Goal: Transaction & Acquisition: Purchase product/service

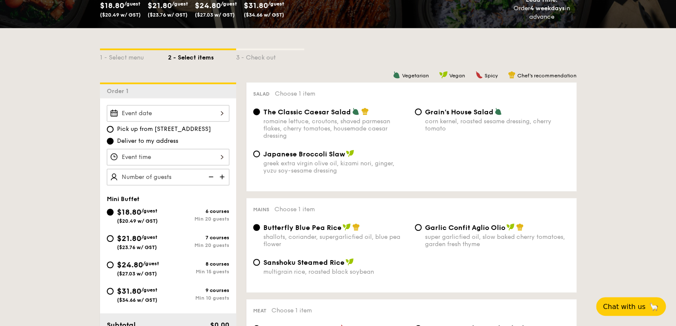
scroll to position [170, 0]
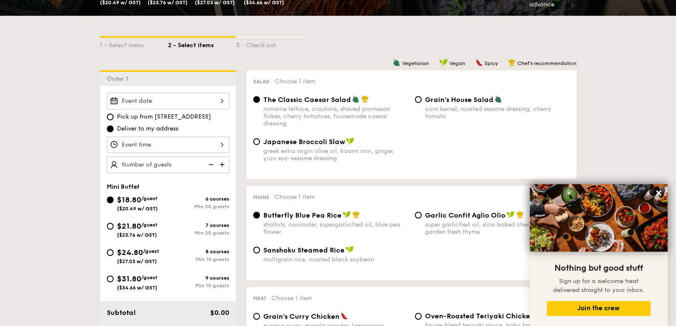
click at [168, 104] on div at bounding box center [168, 101] width 123 height 17
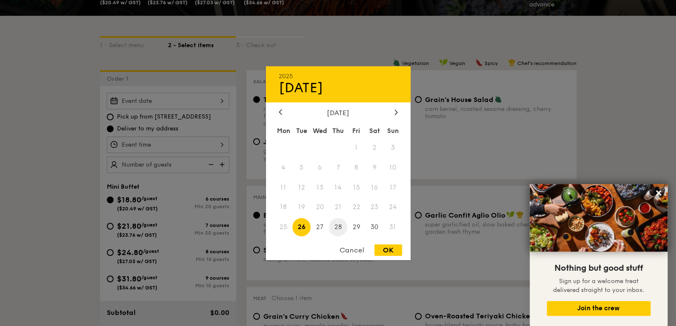
click at [338, 230] on span "28" at bounding box center [338, 227] width 18 height 18
click at [393, 249] on div "OK" at bounding box center [389, 250] width 28 height 11
type input "[DATE]"
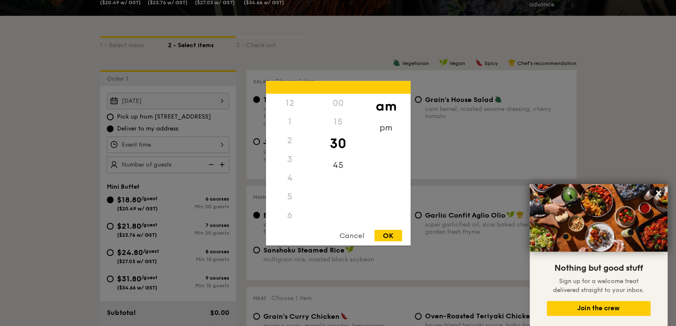
click at [170, 148] on div "12 1 2 3 4 5 6 7 8 9 10 11 00 15 30 45 am pm Cancel OK" at bounding box center [168, 145] width 123 height 17
click at [289, 222] on div "11" at bounding box center [290, 223] width 48 height 25
click at [346, 160] on div "45" at bounding box center [338, 168] width 48 height 25
click at [389, 232] on div "OK" at bounding box center [389, 235] width 28 height 11
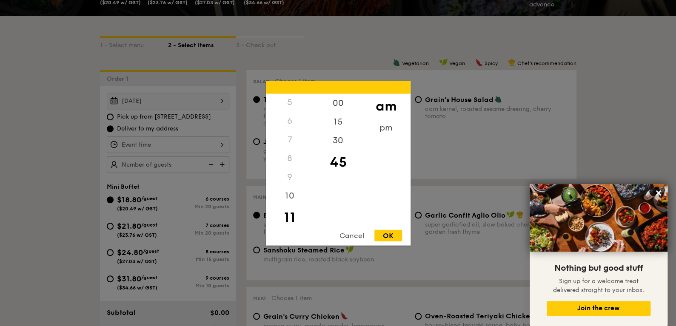
type input "11:45AM"
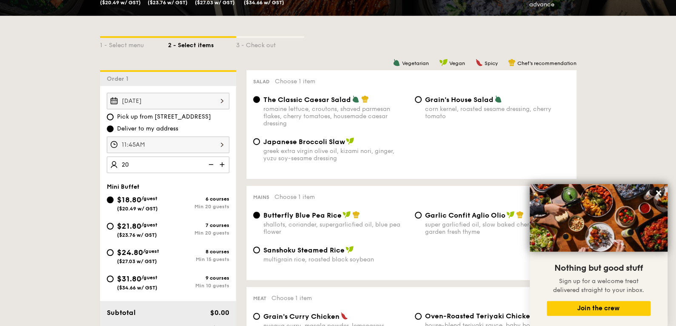
type input "20 guests"
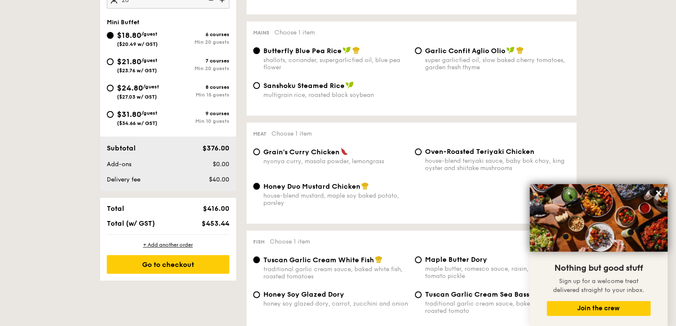
scroll to position [340, 0]
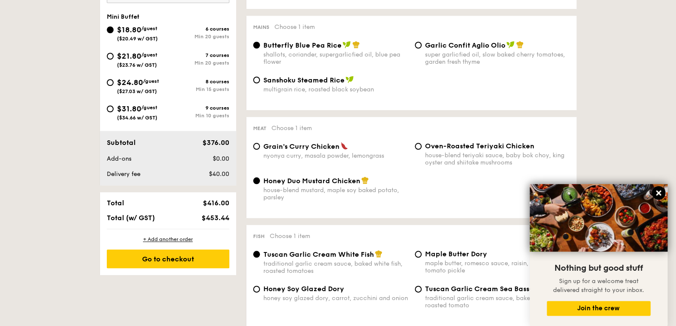
click at [660, 196] on icon at bounding box center [659, 193] width 8 height 8
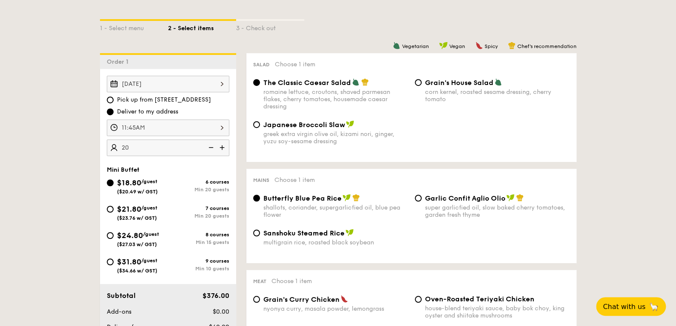
scroll to position [213, 0]
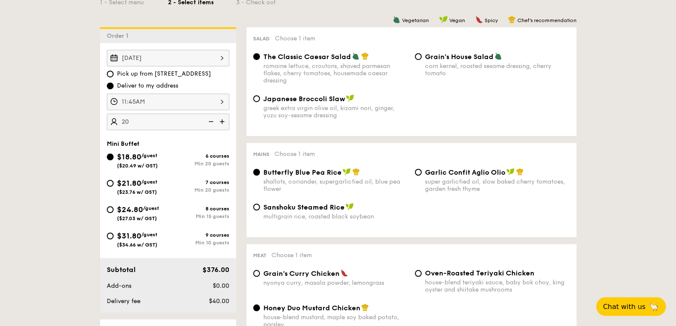
click at [151, 58] on div "[DATE]" at bounding box center [168, 58] width 123 height 17
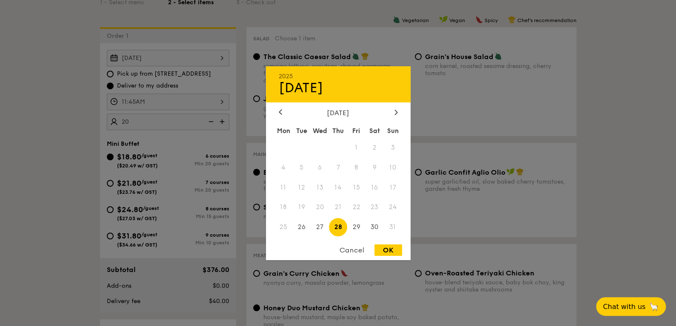
click at [384, 251] on div "OK" at bounding box center [389, 250] width 28 height 11
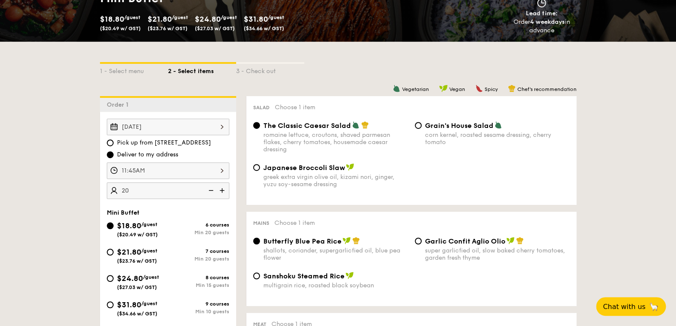
scroll to position [255, 0]
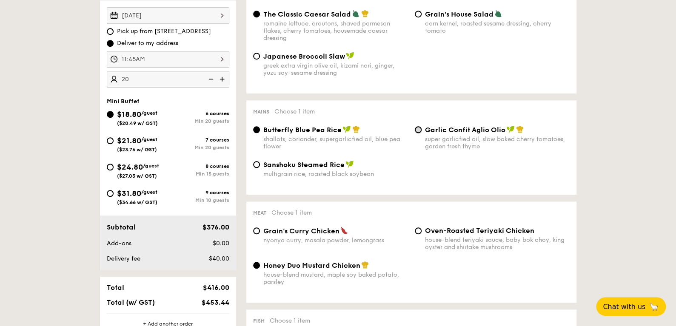
click at [419, 130] on input "Garlic Confit Aglio Olio super garlicfied oil, slow baked cherry tomatoes, gard…" at bounding box center [418, 129] width 7 height 7
radio input "true"
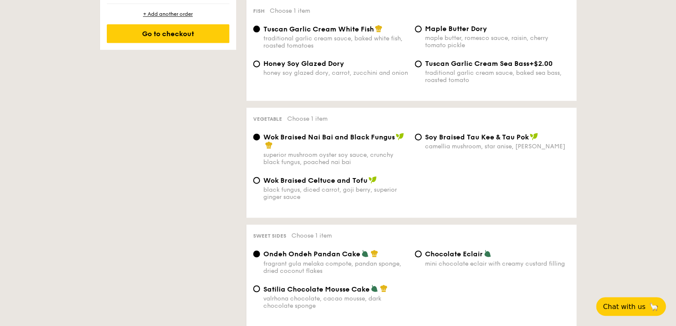
scroll to position [553, 0]
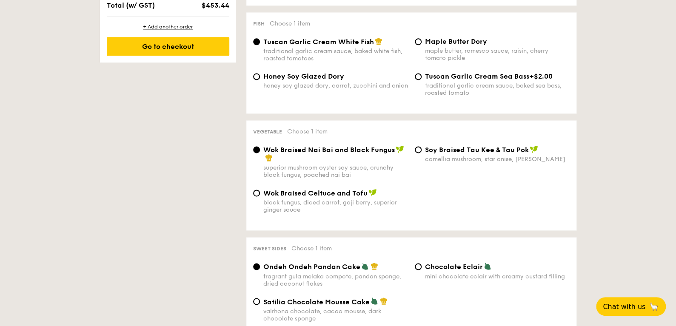
click at [254, 200] on div "Wok Braised Celtuce and Tofu black fungus, diced carrot, goji [PERSON_NAME], su…" at bounding box center [331, 201] width 162 height 25
click at [257, 195] on input "Wok Braised Celtuce and Tofu black fungus, diced carrot, goji [PERSON_NAME], su…" at bounding box center [256, 193] width 7 height 7
radio input "true"
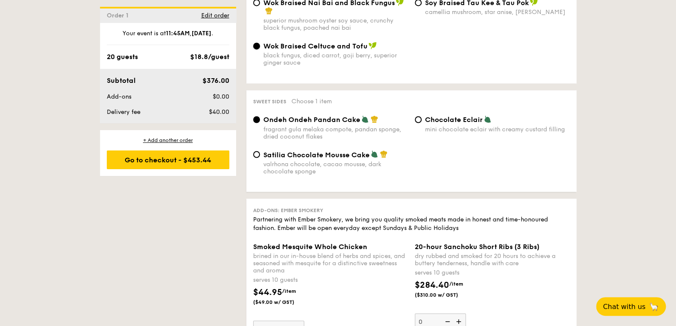
scroll to position [723, 0]
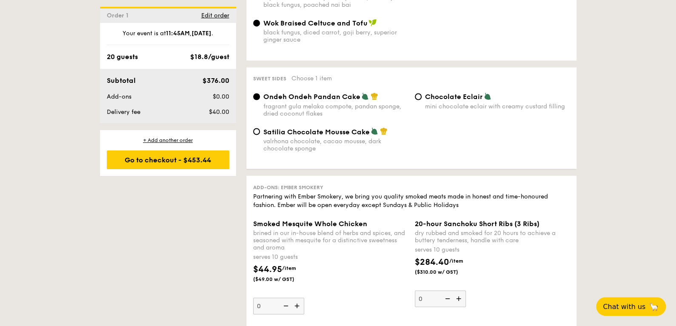
click at [428, 100] on div "Chocolate Eclair mini chocolate eclair with creamy custard filling" at bounding box center [497, 100] width 145 height 17
click at [422, 100] on input "Chocolate Eclair mini chocolate eclair with creamy custard filling" at bounding box center [418, 96] width 7 height 7
radio input "true"
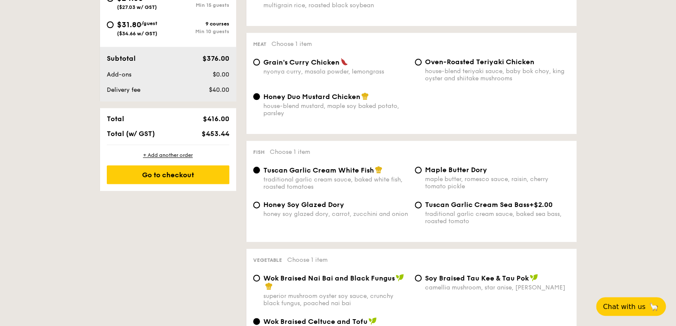
scroll to position [426, 0]
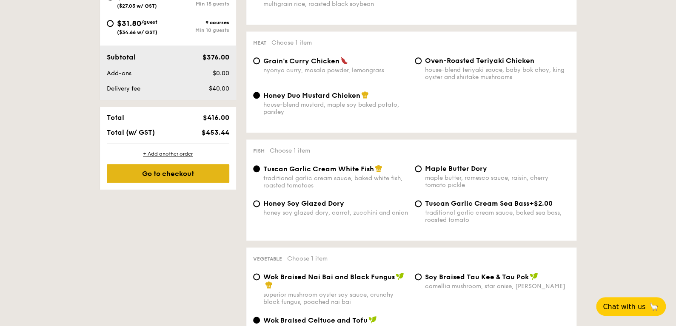
click at [172, 177] on div "Go to checkout" at bounding box center [168, 173] width 123 height 19
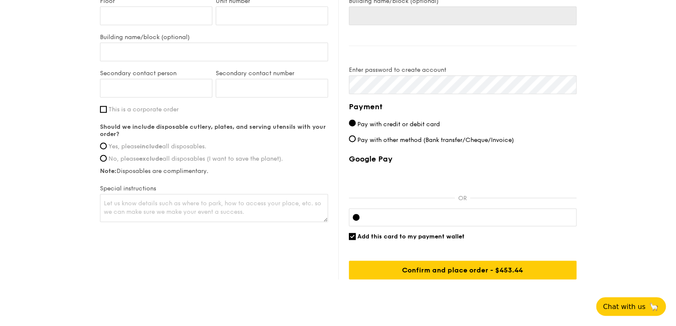
scroll to position [567, 0]
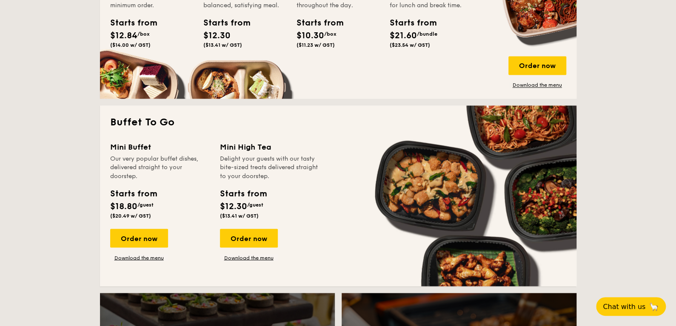
scroll to position [681, 0]
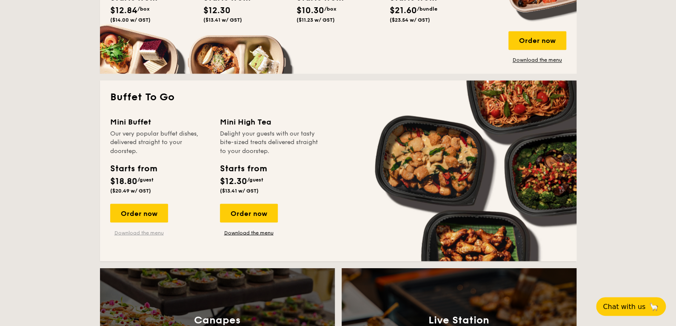
click at [135, 234] on link "Download the menu" at bounding box center [139, 232] width 58 height 7
